Goal: Task Accomplishment & Management: Use online tool/utility

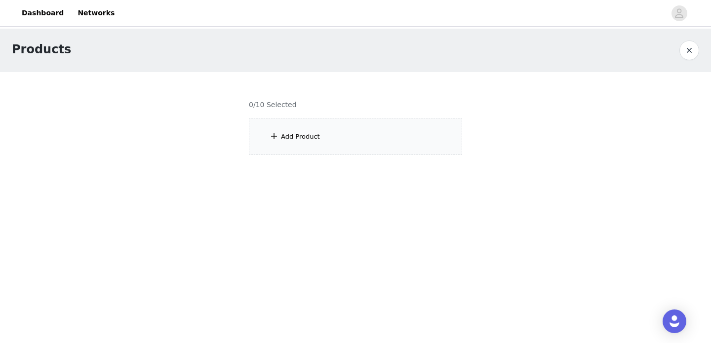
click at [288, 127] on div at bounding box center [355, 119] width 237 height 95
click at [291, 139] on div at bounding box center [355, 119] width 237 height 95
click at [300, 128] on div at bounding box center [355, 119] width 237 height 95
click at [302, 140] on div at bounding box center [355, 119] width 237 height 95
click at [687, 52] on button "button" at bounding box center [689, 50] width 20 height 20
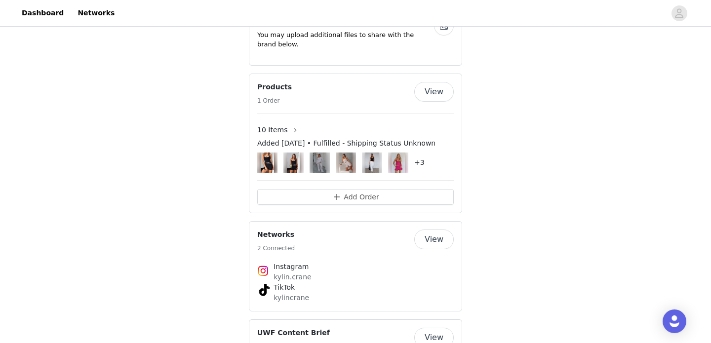
scroll to position [1596, 0]
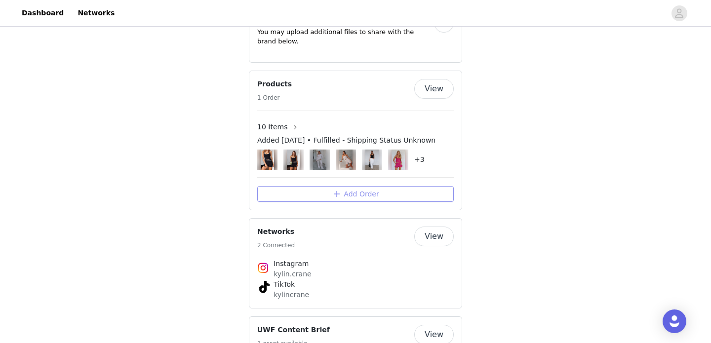
click at [339, 186] on button "Add Order" at bounding box center [355, 194] width 196 height 16
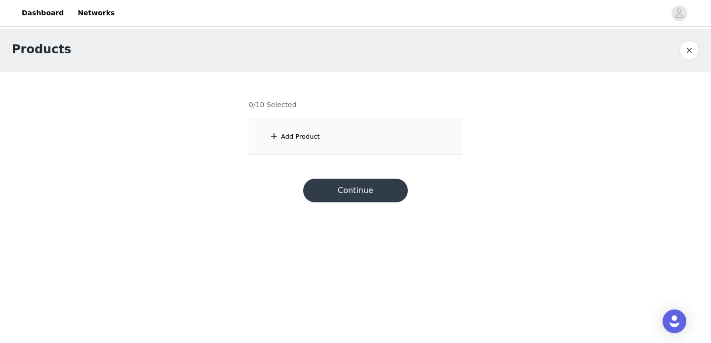
click at [368, 153] on div "Add Product" at bounding box center [355, 136] width 213 height 37
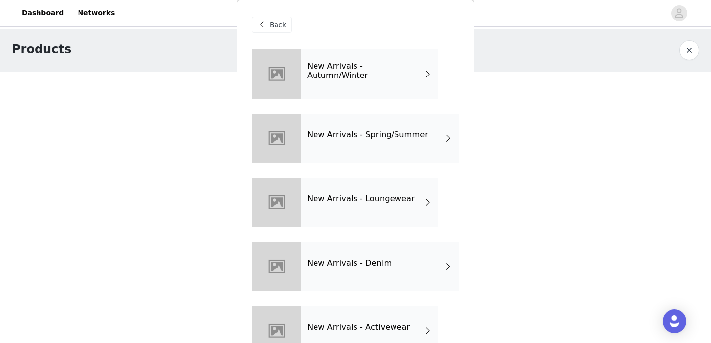
click at [317, 124] on div "New Arrivals - Spring/Summer" at bounding box center [380, 138] width 158 height 49
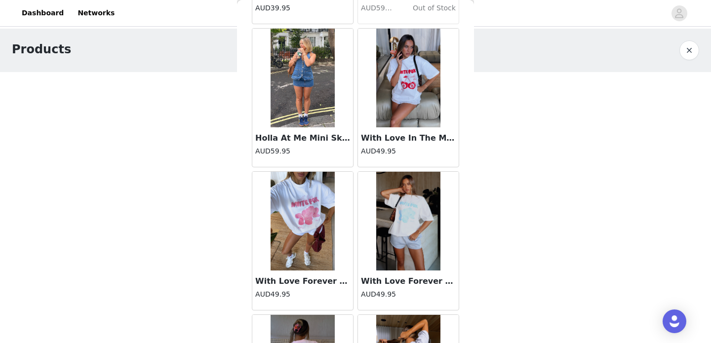
scroll to position [1167, 0]
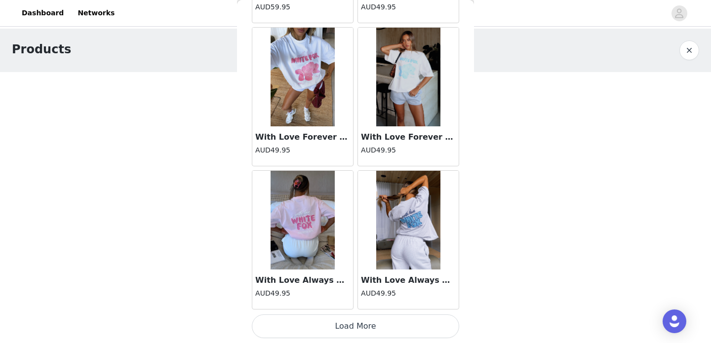
click at [314, 334] on button "Load More" at bounding box center [355, 326] width 207 height 24
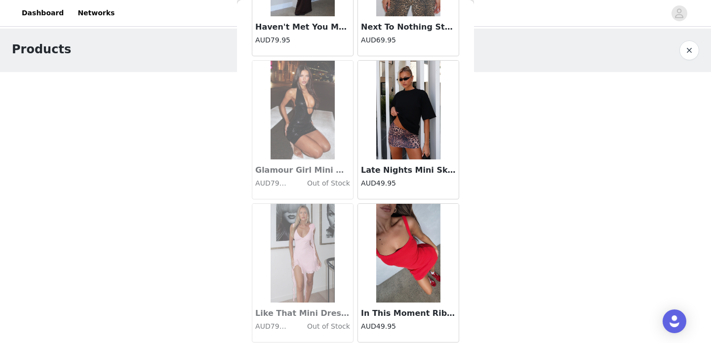
scroll to position [2598, 0]
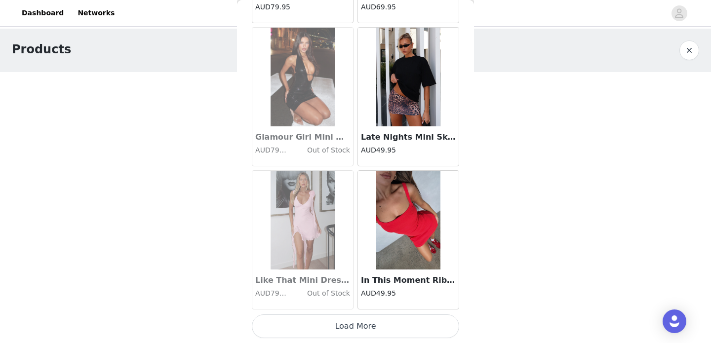
click at [308, 321] on button "Load More" at bounding box center [355, 326] width 207 height 24
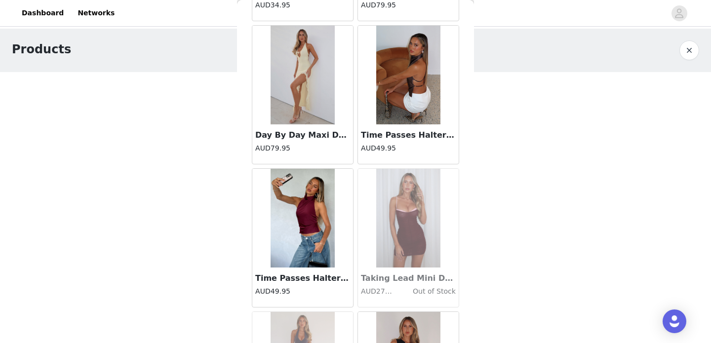
scroll to position [4029, 0]
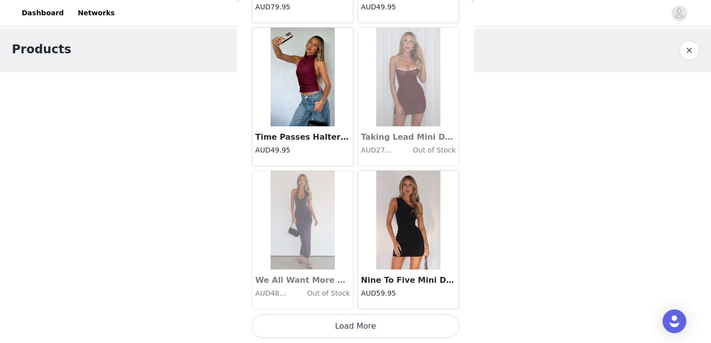
click at [342, 327] on button "Load More" at bounding box center [355, 326] width 207 height 24
